Goal: Find specific page/section: Find specific page/section

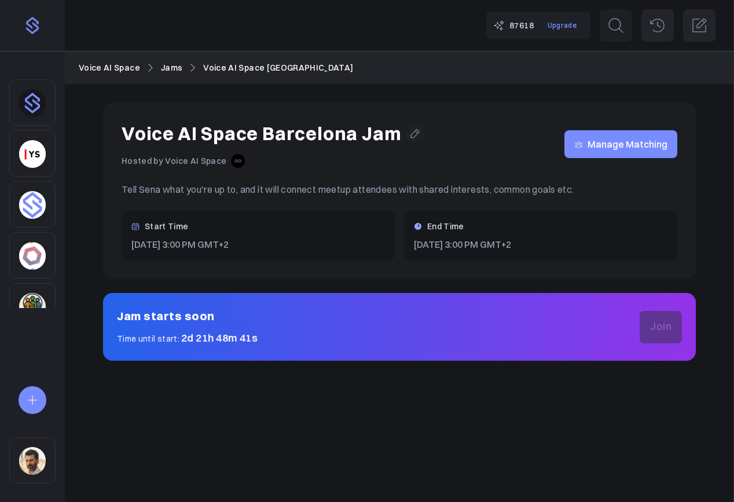
click at [436, 28] on div "87618 Upgrade Free Upgrade Credits 87618 Free credits 1000 How credits work: As…" at bounding box center [399, 26] width 669 height 52
